Goal: Check status: Check status

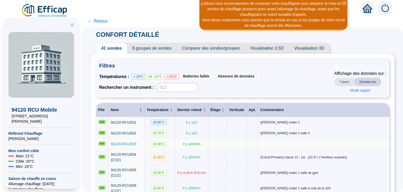
click at [127, 142] on span "94120-RCU003" at bounding box center [123, 144] width 25 height 4
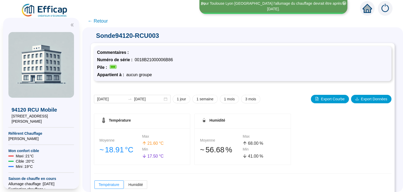
scroll to position [79, 0]
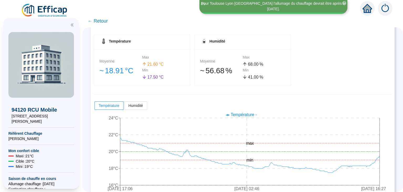
click at [98, 21] on span "← Retour" at bounding box center [98, 20] width 20 height 7
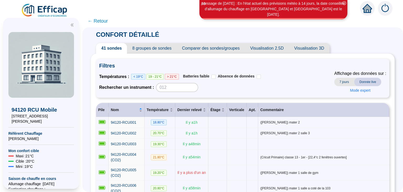
scroll to position [153, 0]
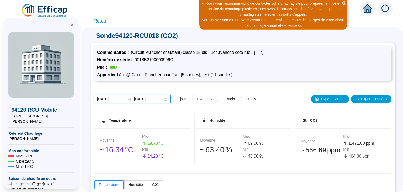
click at [111, 97] on input "[DATE]" at bounding box center [111, 99] width 29 height 6
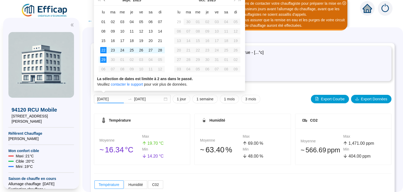
click at [104, 1] on button "Mois précédent (PageUp)" at bounding box center [105, 0] width 6 height 10
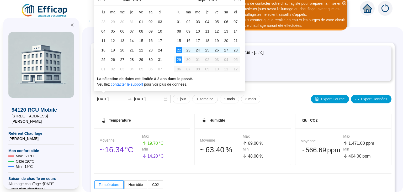
click at [104, 1] on button "Mois précédent (PageUp)" at bounding box center [105, 0] width 6 height 10
type input "[DATE]"
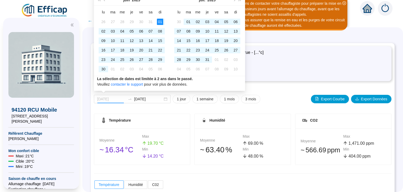
click at [163, 20] on div "01" at bounding box center [160, 22] width 6 height 6
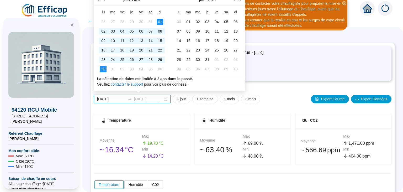
type input "[DATE]"
click at [102, 71] on div "30" at bounding box center [103, 69] width 6 height 6
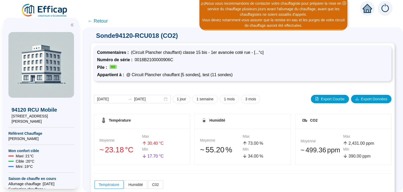
scroll to position [88, 0]
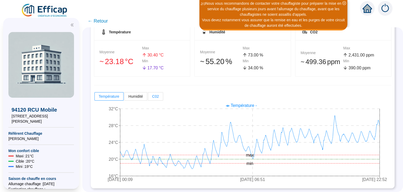
click at [159, 94] on label "C02" at bounding box center [155, 96] width 15 height 8
click at [148, 98] on input "C02" at bounding box center [148, 98] width 0 height 0
